Goal: Information Seeking & Learning: Find specific page/section

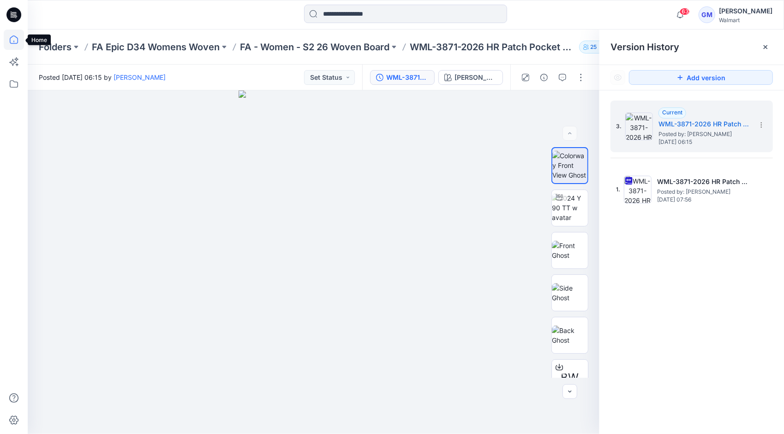
click at [9, 36] on icon at bounding box center [14, 40] width 20 height 20
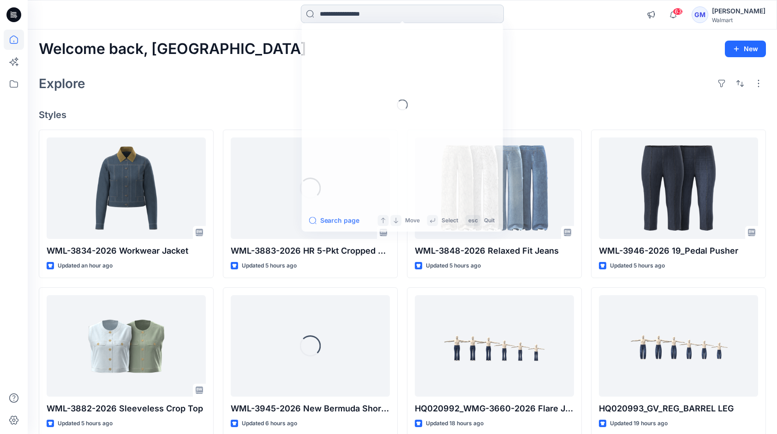
click at [356, 14] on input at bounding box center [402, 14] width 203 height 18
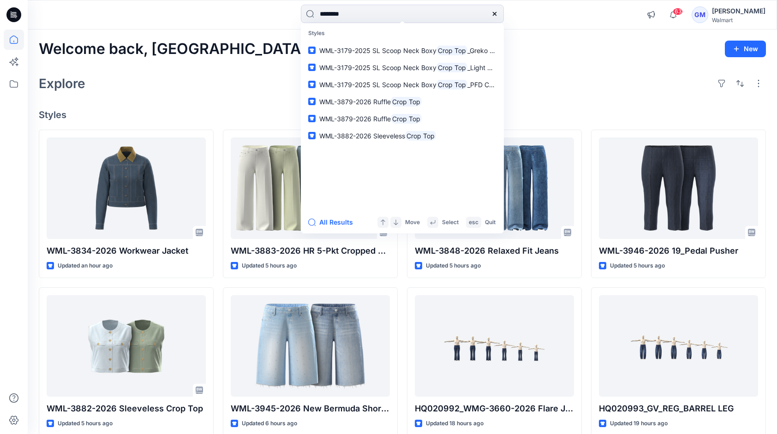
type input "********"
click at [328, 219] on button "All Results" at bounding box center [333, 222] width 51 height 11
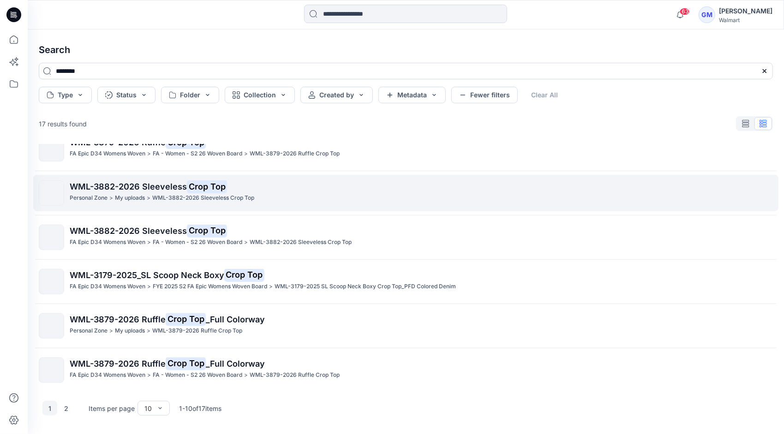
scroll to position [195, 0]
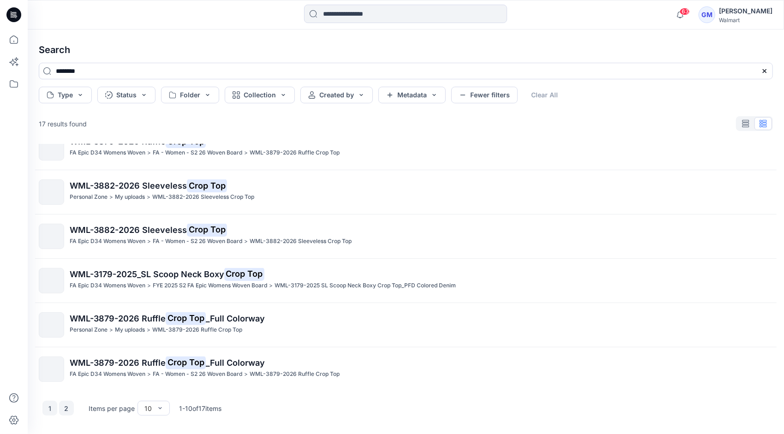
click at [66, 407] on button "2" at bounding box center [66, 408] width 15 height 15
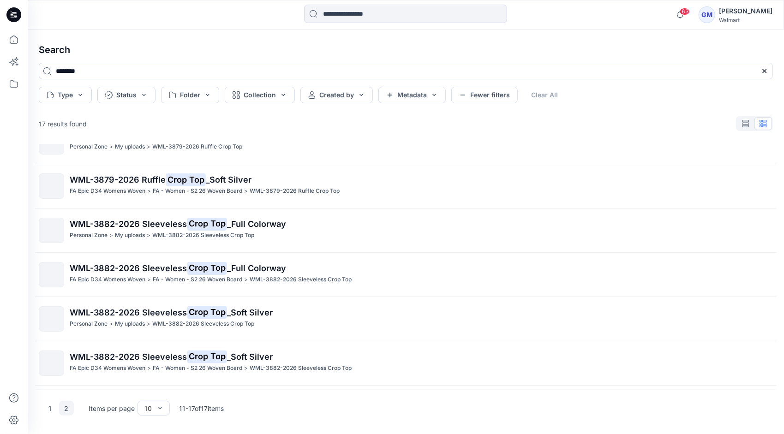
scroll to position [63, 0]
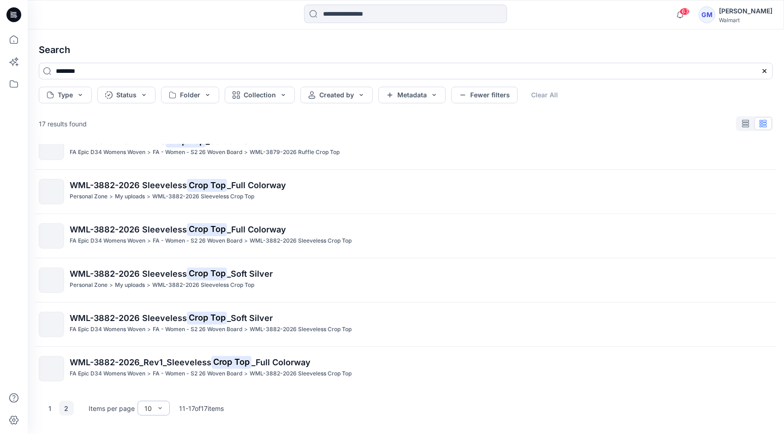
click at [67, 407] on button "2" at bounding box center [66, 408] width 15 height 15
click at [53, 405] on button "1" at bounding box center [49, 408] width 15 height 15
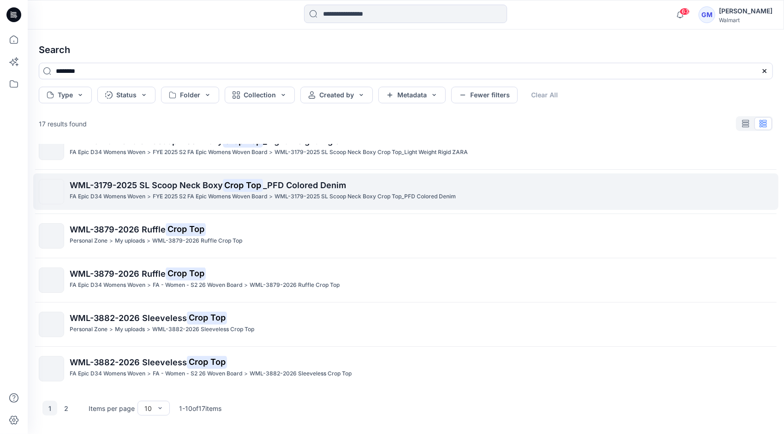
scroll to position [0, 0]
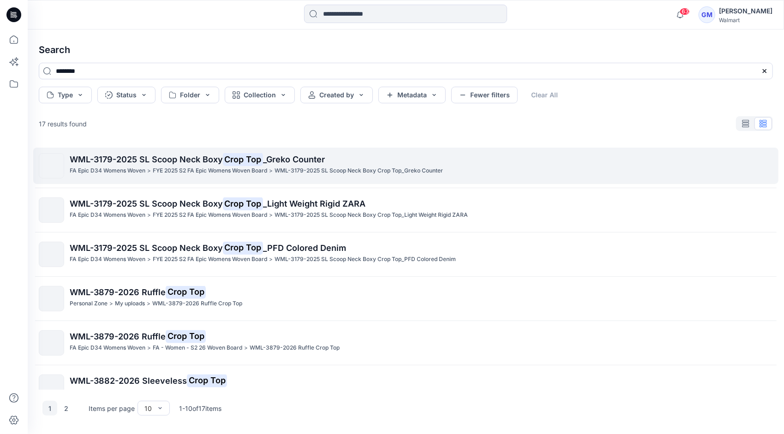
click at [138, 158] on span "WML-3179-2025 SL Scoop Neck Boxy" at bounding box center [146, 160] width 153 height 10
